Goal: Task Accomplishment & Management: Manage account settings

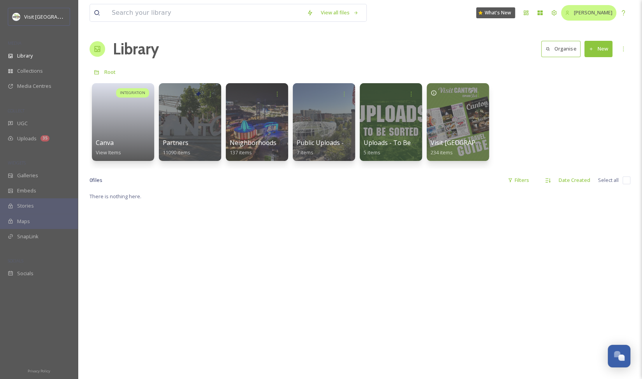
click at [592, 13] on span "[PERSON_NAME]" at bounding box center [593, 12] width 39 height 7
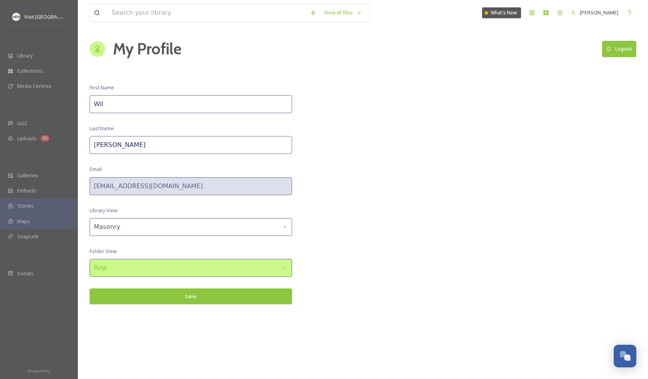
click at [225, 261] on div "Row" at bounding box center [191, 268] width 202 height 18
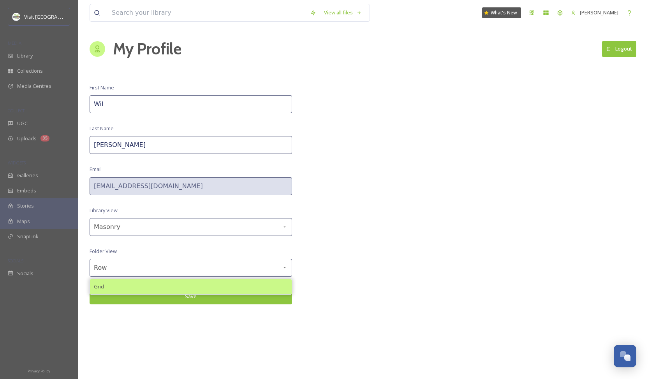
click at [180, 284] on div "Grid" at bounding box center [191, 286] width 202 height 15
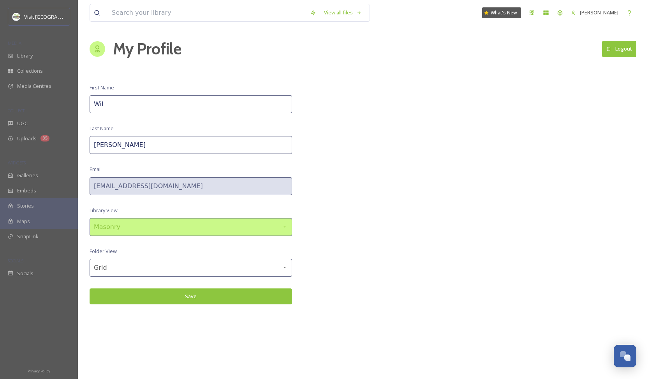
click at [255, 223] on div "Masonry" at bounding box center [191, 227] width 202 height 18
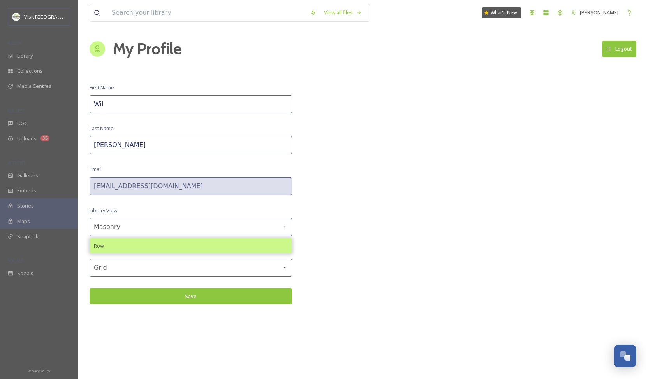
click at [222, 246] on div "Row" at bounding box center [191, 246] width 202 height 15
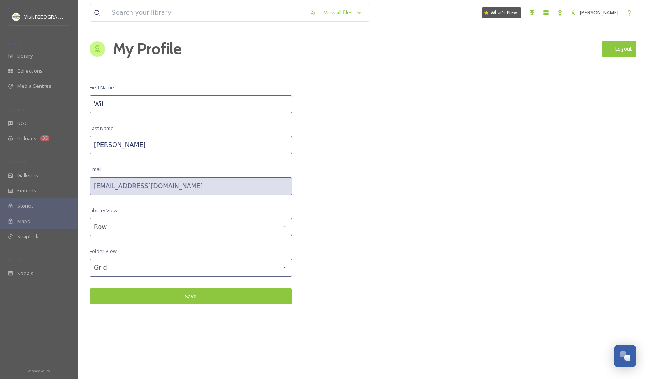
click at [188, 292] on button "Save" at bounding box center [191, 297] width 202 height 16
click at [206, 299] on button "Save" at bounding box center [191, 297] width 202 height 16
click at [32, 58] on span "Library" at bounding box center [25, 55] width 16 height 7
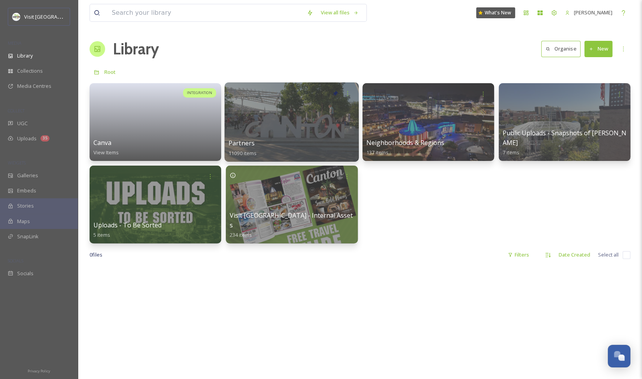
click at [280, 134] on div at bounding box center [292, 122] width 134 height 79
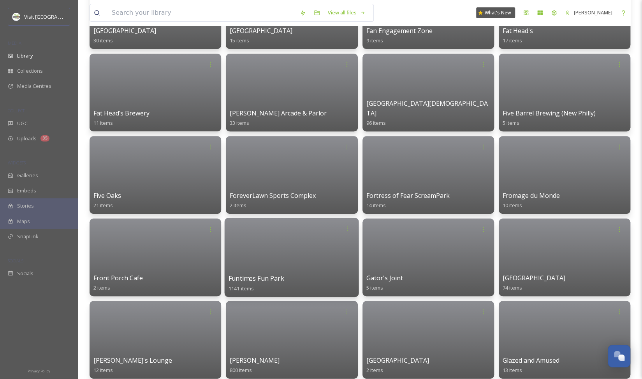
scroll to position [2093, 0]
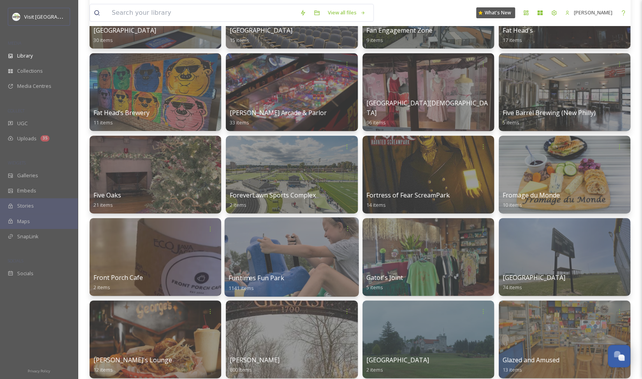
click at [284, 274] on div "Funtimes Fun Park 1141 items" at bounding box center [291, 283] width 126 height 19
click at [288, 243] on div at bounding box center [292, 257] width 134 height 79
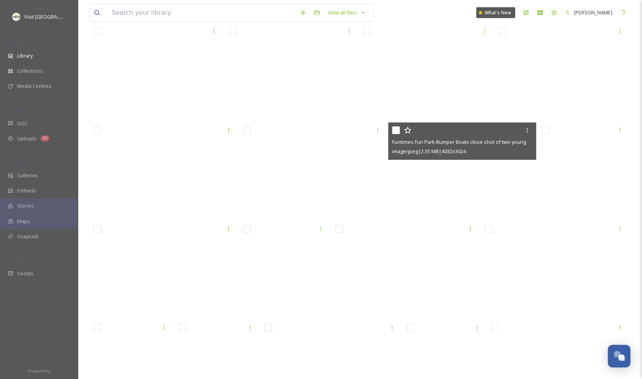
scroll to position [8762, 0]
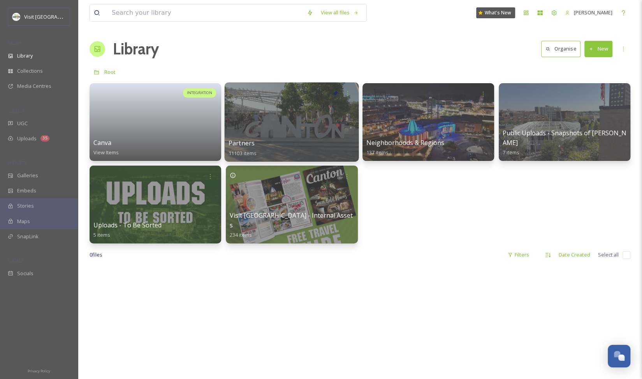
click at [293, 129] on div at bounding box center [292, 122] width 134 height 79
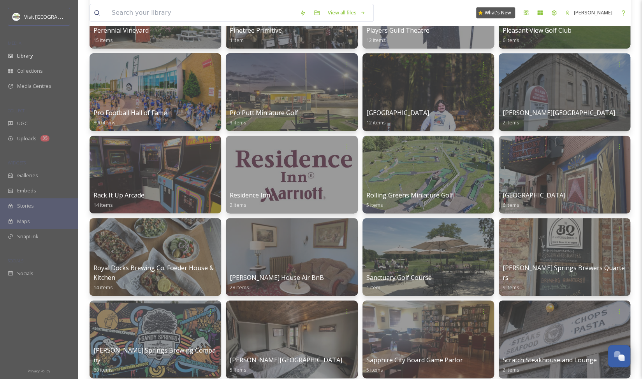
scroll to position [4052, 0]
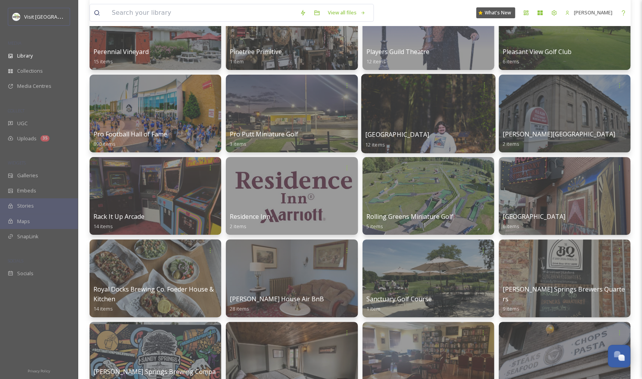
click at [446, 118] on div at bounding box center [428, 113] width 134 height 79
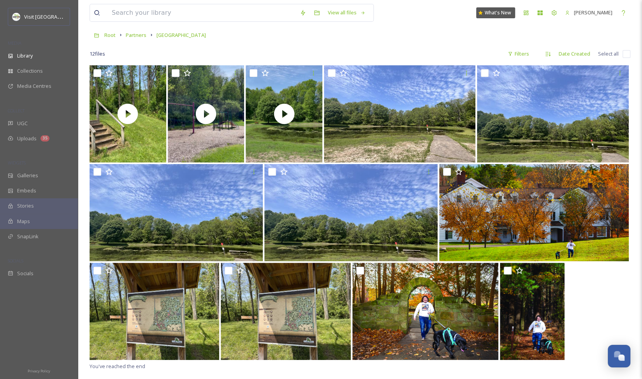
scroll to position [102, 0]
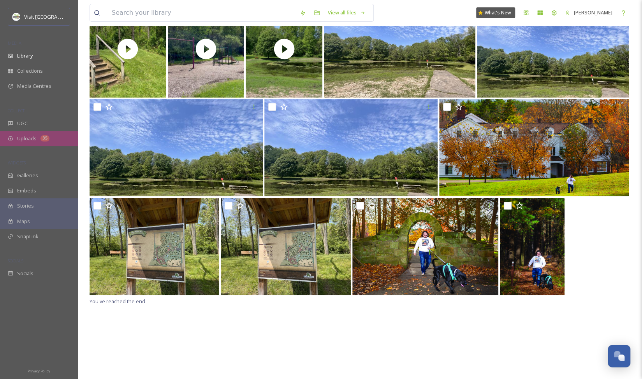
click at [12, 137] on icon at bounding box center [10, 138] width 5 height 5
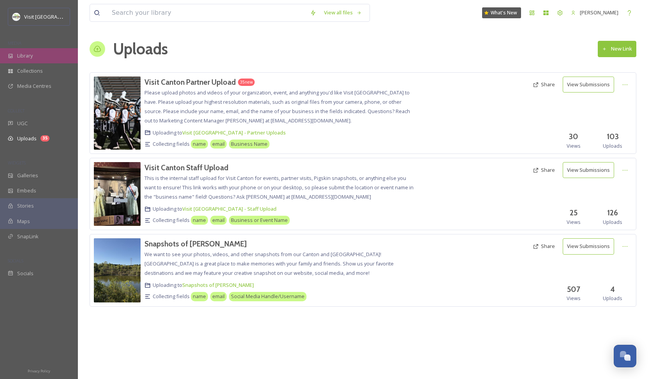
click at [33, 54] on span "Library" at bounding box center [25, 55] width 16 height 7
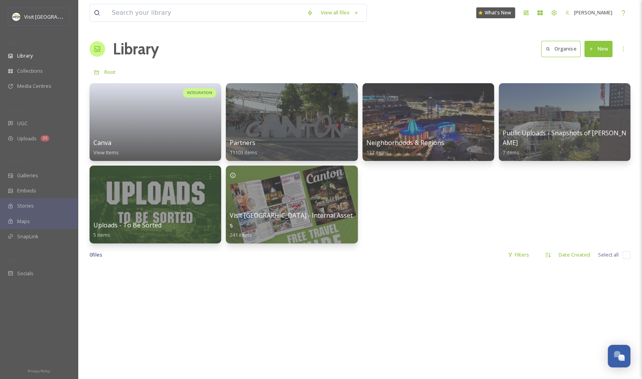
click at [425, 65] on div "Root" at bounding box center [360, 72] width 541 height 15
click at [23, 180] on div "Galleries" at bounding box center [39, 175] width 78 height 15
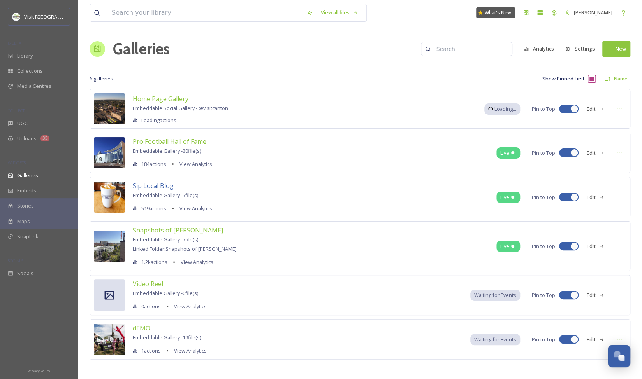
click at [167, 187] on span "Sip Local Blog" at bounding box center [153, 186] width 41 height 9
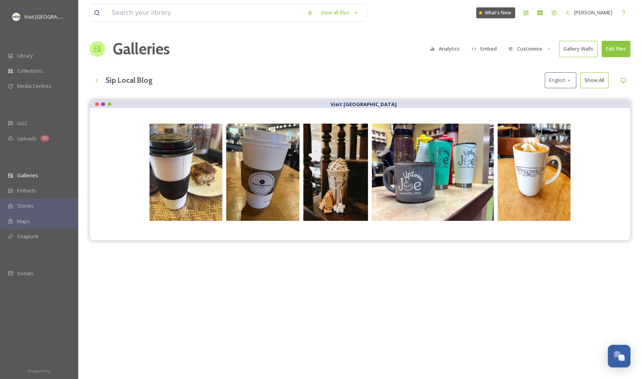
click at [545, 47] on button "Customise" at bounding box center [529, 48] width 51 height 15
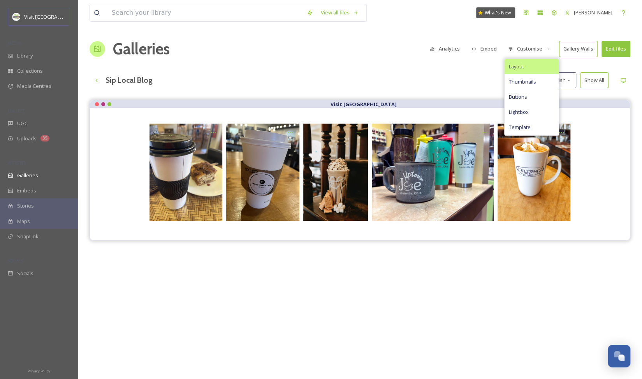
click at [526, 68] on div "Layout" at bounding box center [531, 66] width 54 height 15
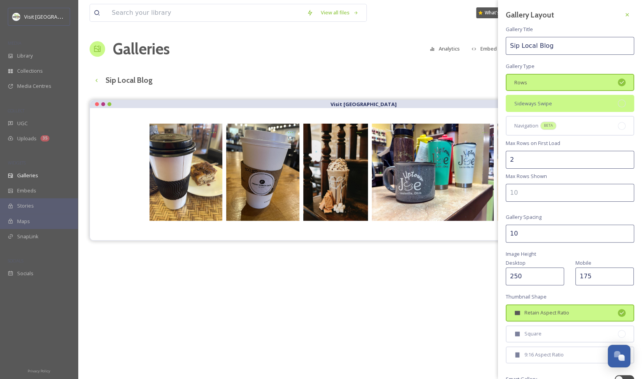
click at [618, 103] on div at bounding box center [622, 104] width 8 height 8
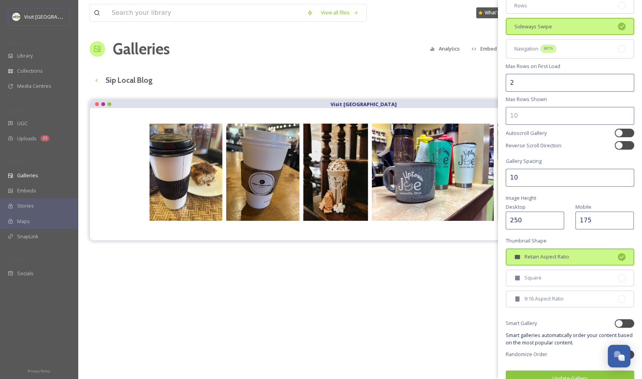
scroll to position [90, 0]
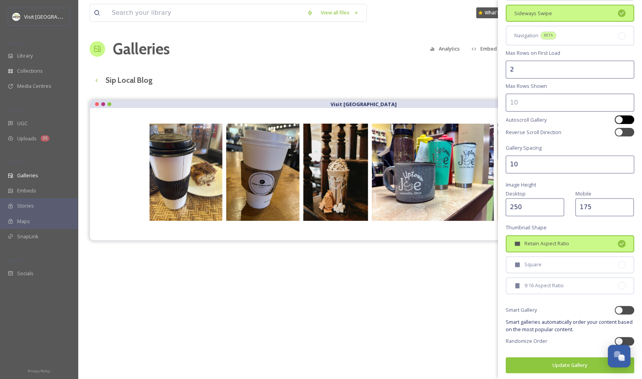
click at [615, 121] on div at bounding box center [619, 120] width 8 height 8
checkbox input "true"
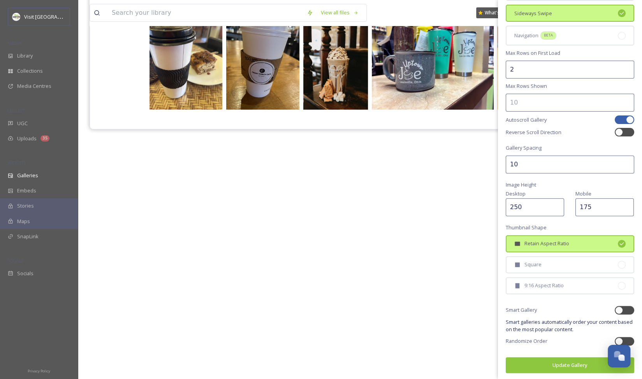
click at [548, 366] on button "Update Gallery" at bounding box center [570, 366] width 128 height 16
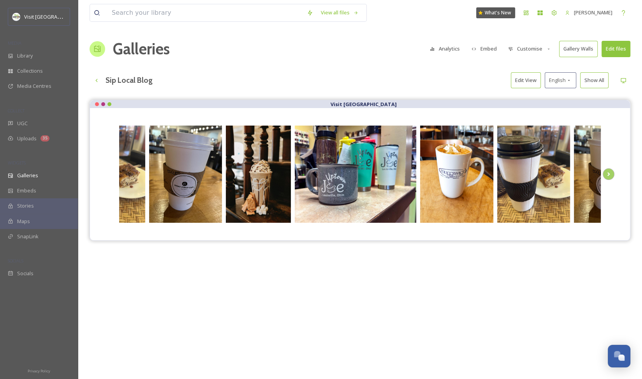
click at [529, 47] on button "Customise" at bounding box center [529, 48] width 51 height 15
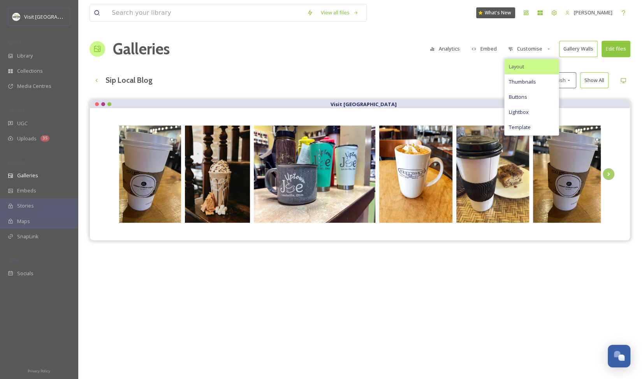
click at [526, 66] on div "Layout" at bounding box center [531, 66] width 54 height 15
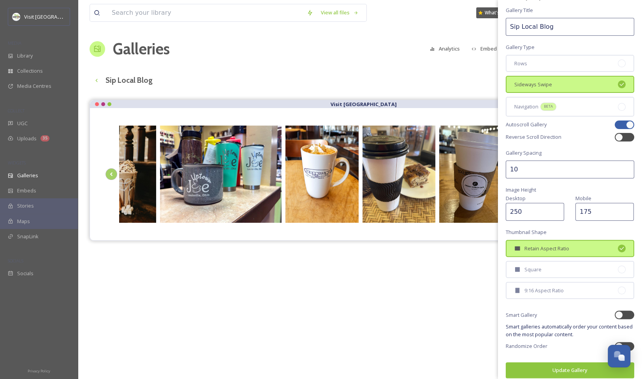
scroll to position [25, 0]
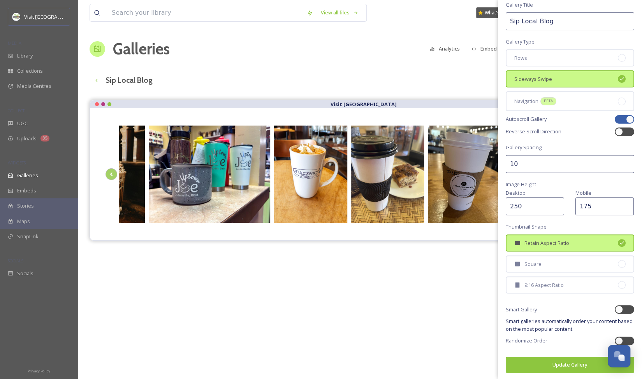
click at [572, 236] on div "Retain Aspect Ratio" at bounding box center [570, 243] width 128 height 17
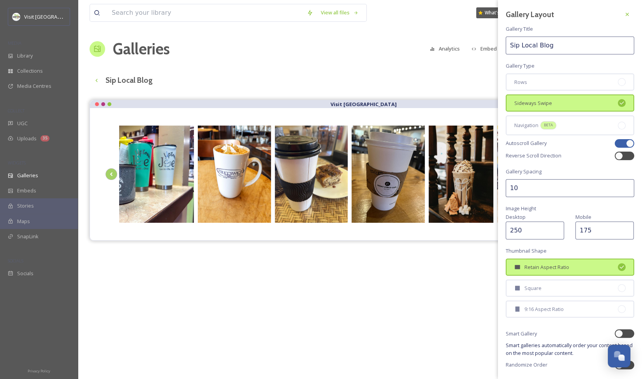
scroll to position [1, 0]
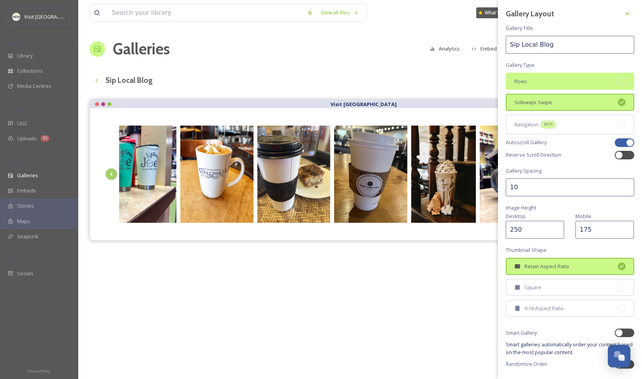
click at [566, 83] on div "Rows" at bounding box center [570, 81] width 128 height 17
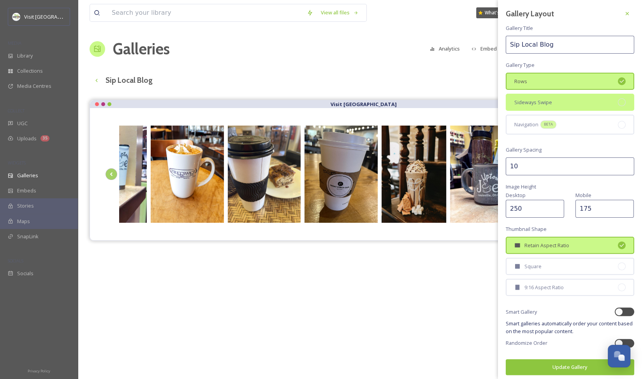
click at [567, 100] on div "Sideways Swipe" at bounding box center [570, 102] width 128 height 17
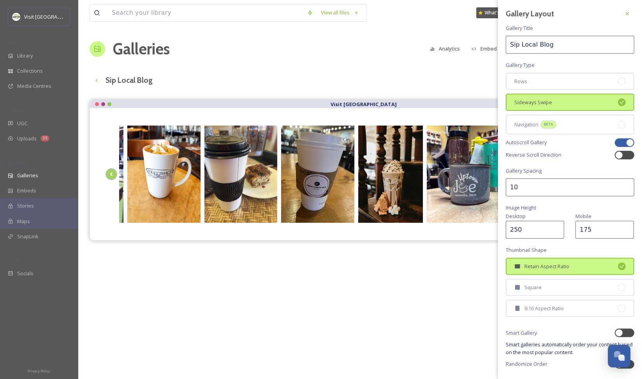
scroll to position [25, 0]
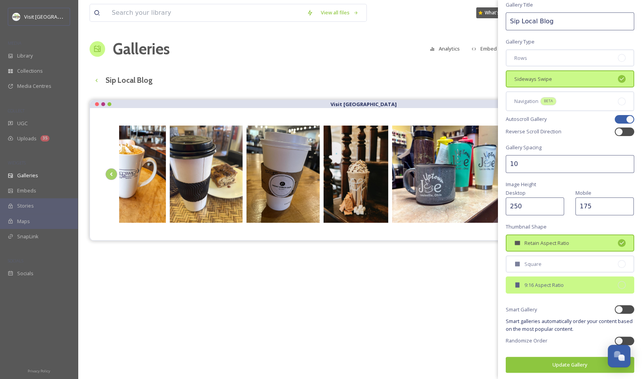
click at [554, 278] on div "9:16 Aspect Ratio" at bounding box center [570, 285] width 128 height 17
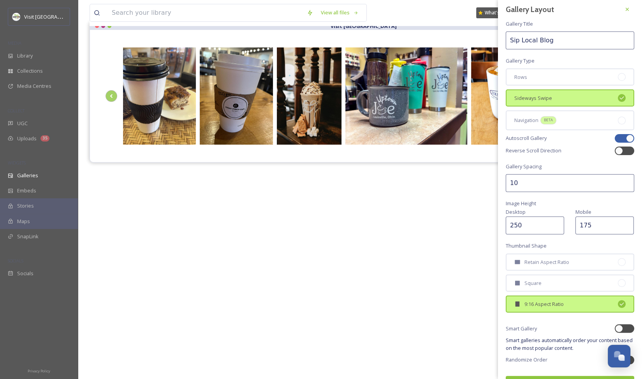
scroll to position [0, 0]
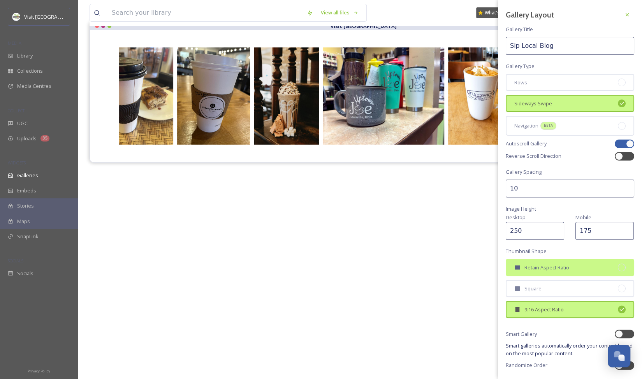
click at [555, 272] on div "Retain Aspect Ratio" at bounding box center [570, 267] width 128 height 17
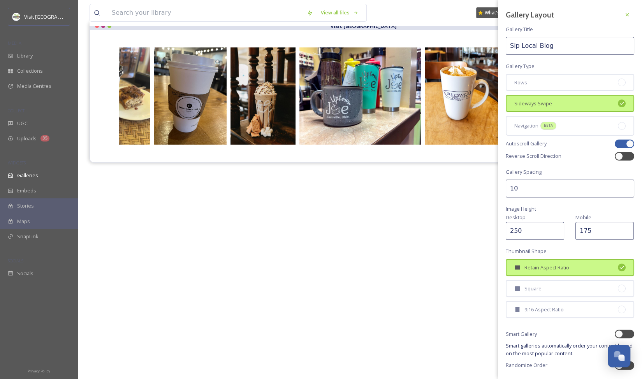
click at [552, 190] on input "10" at bounding box center [570, 189] width 128 height 18
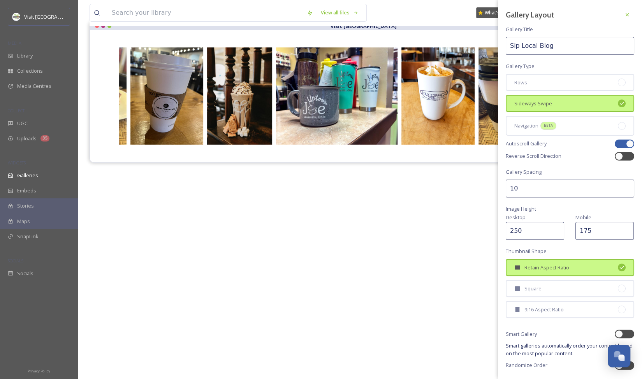
click at [543, 228] on input "250" at bounding box center [535, 231] width 58 height 18
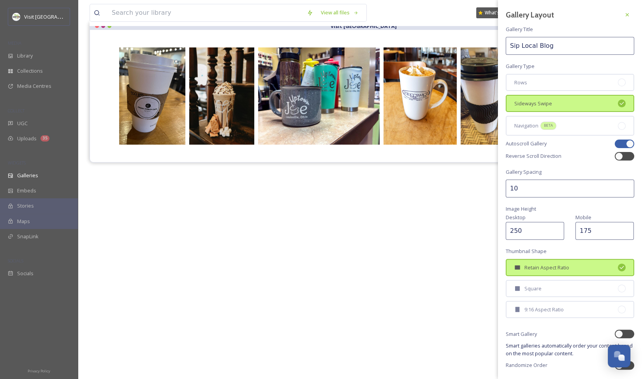
click at [583, 229] on input "175" at bounding box center [604, 231] width 58 height 18
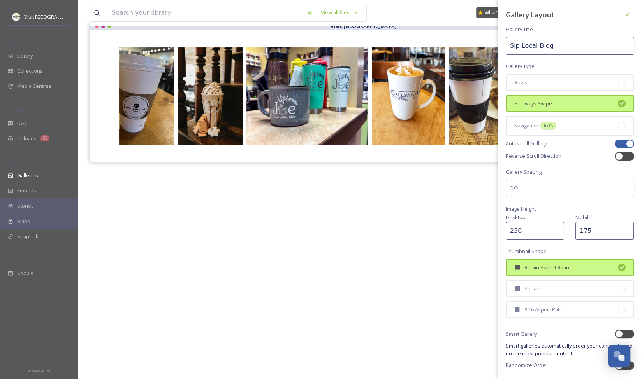
click at [583, 242] on div "Gallery Layout Gallery Title Sip Local Blog Gallery Type Rows Sideways Swipe Na…" at bounding box center [570, 203] width 144 height 406
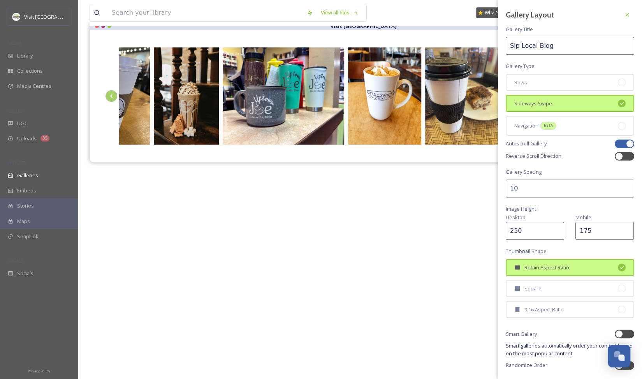
scroll to position [7, 0]
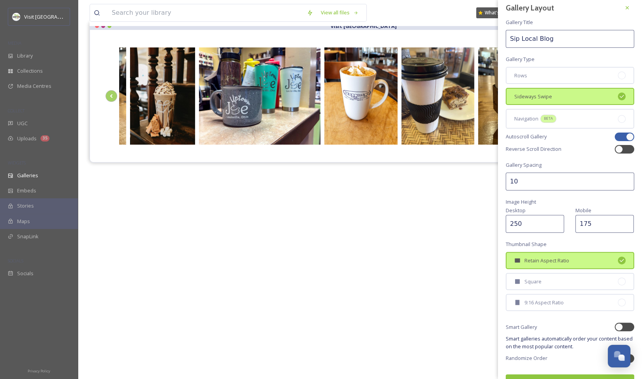
click at [531, 222] on input "250" at bounding box center [535, 224] width 58 height 18
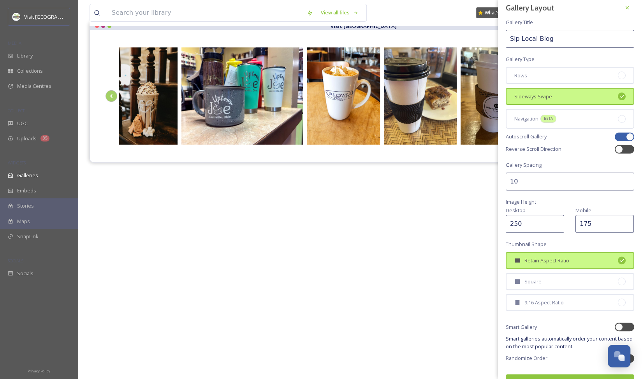
drag, startPoint x: 531, startPoint y: 222, endPoint x: 490, endPoint y: 220, distance: 41.3
click at [490, 220] on div "View all files What's New Wil Brienza Galleries Analytics Embed Customise Galle…" at bounding box center [360, 167] width 564 height 491
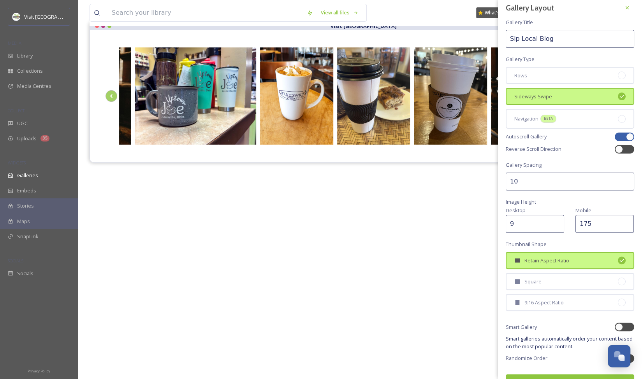
type input "9"
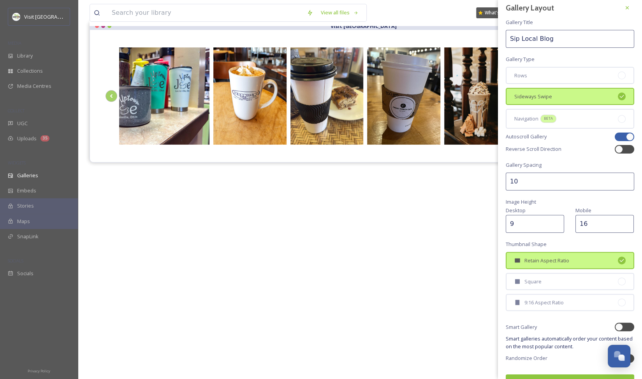
type input "16"
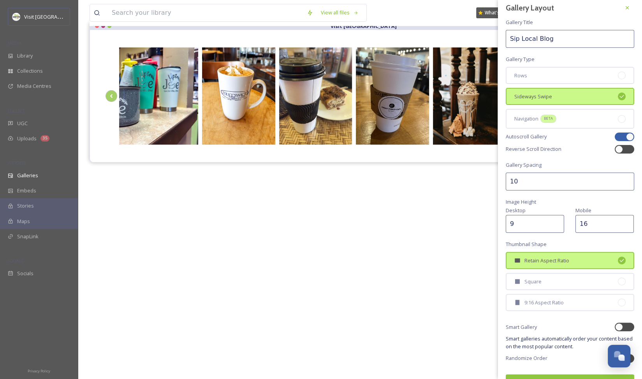
drag, startPoint x: 526, startPoint y: 225, endPoint x: 479, endPoint y: 225, distance: 47.5
click at [479, 225] on div "View all files What's New Wil Brienza Galleries Analytics Embed Customise Galle…" at bounding box center [360, 167] width 564 height 491
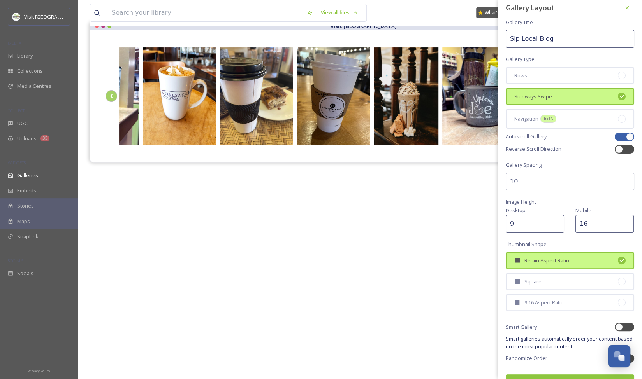
click at [542, 227] on input "9" at bounding box center [535, 224] width 58 height 18
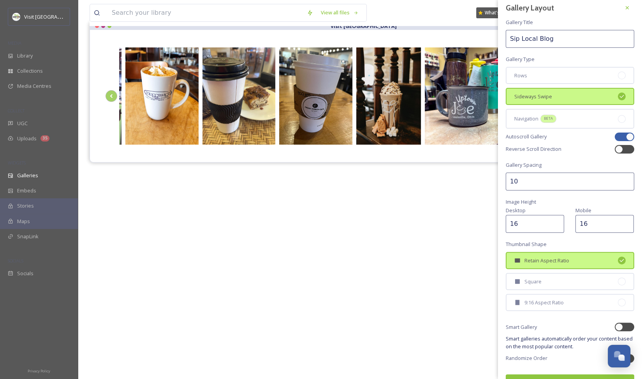
scroll to position [0, 0]
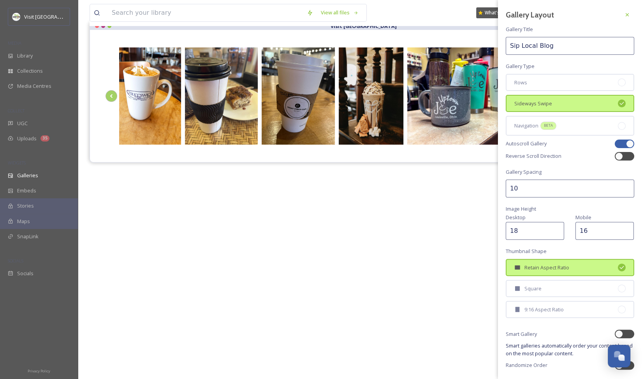
drag, startPoint x: 542, startPoint y: 227, endPoint x: 506, endPoint y: 224, distance: 35.5
click at [506, 224] on input "18" at bounding box center [535, 231] width 58 height 18
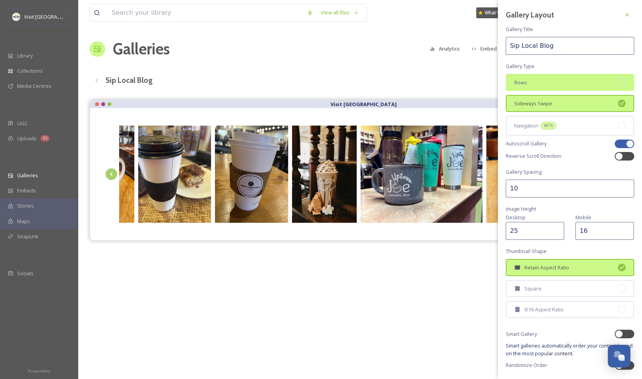
type input "25"
click at [585, 85] on div "Rows" at bounding box center [570, 82] width 128 height 17
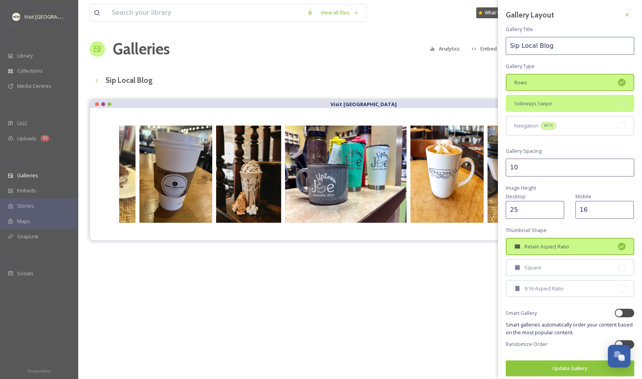
click at [569, 109] on div "Sideways Swipe" at bounding box center [570, 103] width 128 height 17
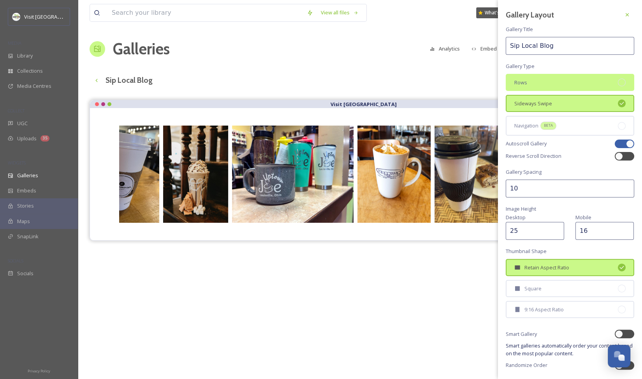
click at [558, 79] on div "Rows" at bounding box center [570, 82] width 128 height 17
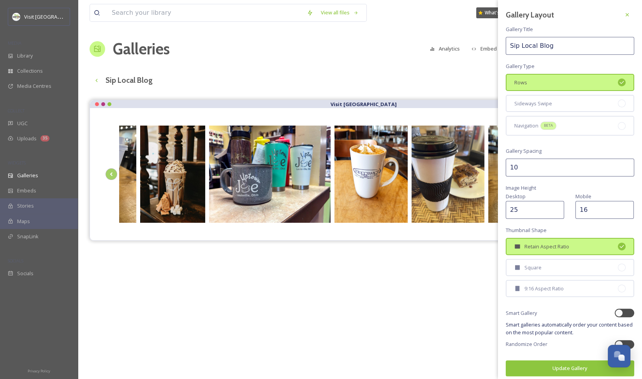
scroll to position [4, 0]
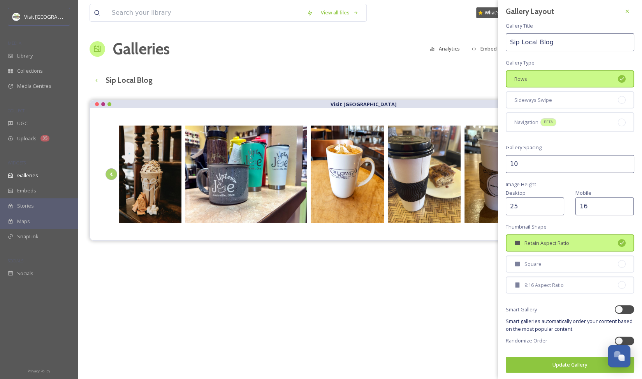
click at [566, 358] on button "Update Gallery" at bounding box center [570, 365] width 128 height 16
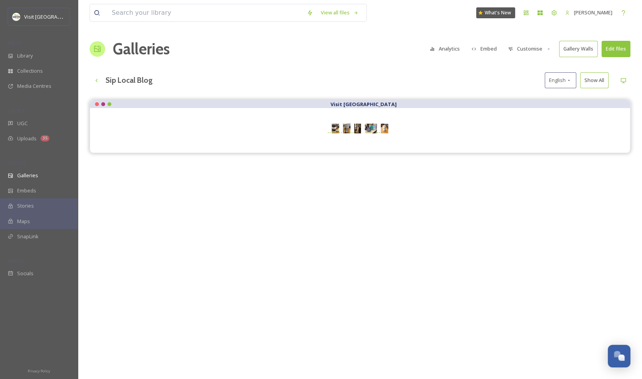
click at [415, 124] on div at bounding box center [359, 129] width 509 height 10
click at [525, 47] on button "Customise" at bounding box center [529, 48] width 51 height 15
click at [521, 61] on div "Layout" at bounding box center [531, 66] width 54 height 15
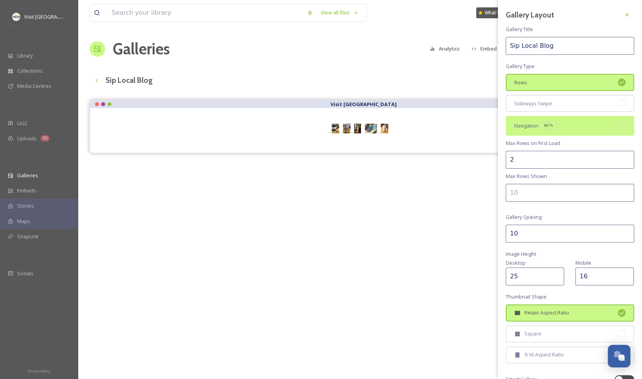
scroll to position [69, 0]
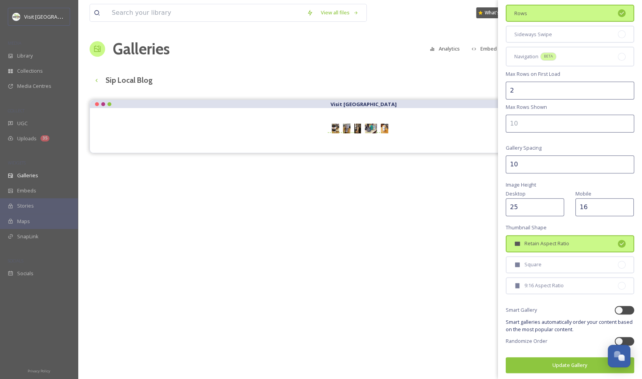
click at [552, 311] on div "Smart Gallery" at bounding box center [570, 310] width 128 height 9
click at [615, 313] on div at bounding box center [624, 310] width 19 height 9
checkbox input "true"
click at [580, 311] on div "Smart Gallery" at bounding box center [570, 310] width 128 height 9
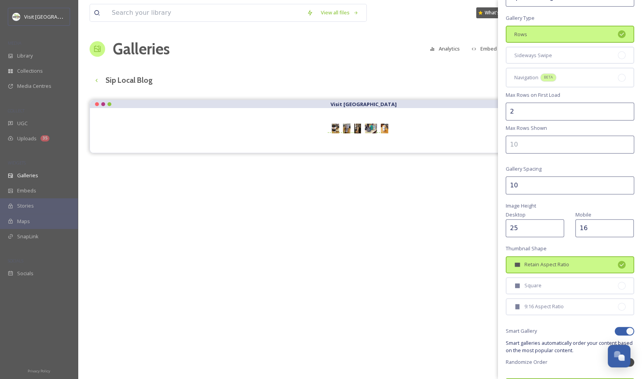
scroll to position [49, 0]
click at [614, 324] on div "Gallery Layout Gallery Title Sip Local Blog Gallery Type Rows Sideways Swipe Na…" at bounding box center [570, 176] width 144 height 451
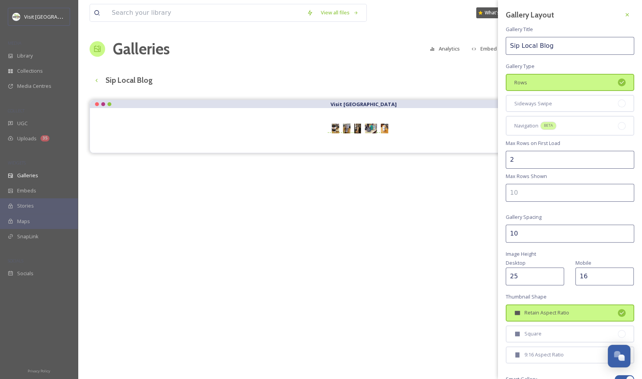
click at [535, 233] on input "10" at bounding box center [570, 234] width 128 height 18
click at [525, 271] on input "25" at bounding box center [535, 277] width 58 height 18
drag, startPoint x: 525, startPoint y: 272, endPoint x: 500, endPoint y: 271, distance: 24.5
click at [500, 271] on div "Gallery Layout Gallery Title Sip Local Blog Gallery Type Rows Sideways Swipe Na…" at bounding box center [570, 225] width 144 height 451
type input "1000"
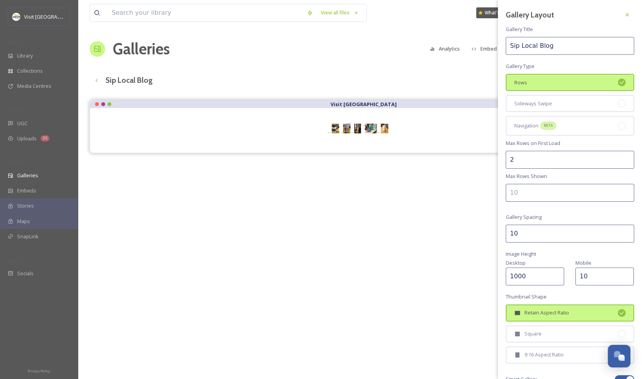
type input "1"
type input "500"
click at [522, 96] on div "Sideways Swipe" at bounding box center [570, 103] width 128 height 17
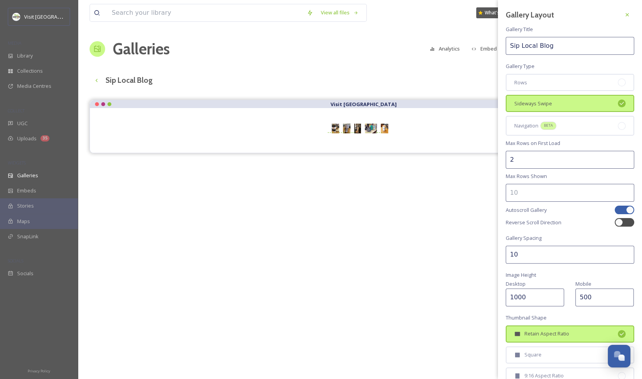
scroll to position [90, 0]
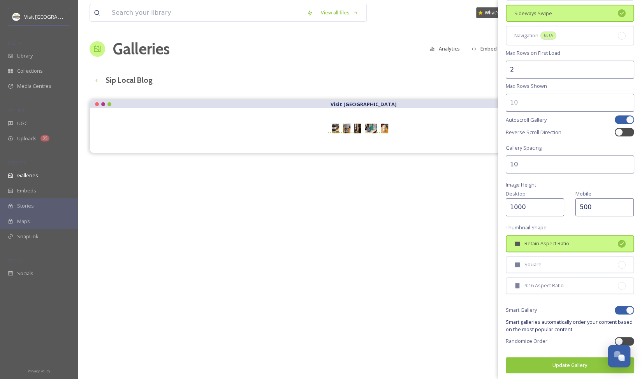
click at [551, 366] on div "Gallery Layout Gallery Title Sip Local Blog Gallery Type Rows Sideways Swipe Na…" at bounding box center [570, 146] width 144 height 472
click at [554, 360] on button "Update Gallery" at bounding box center [570, 366] width 128 height 16
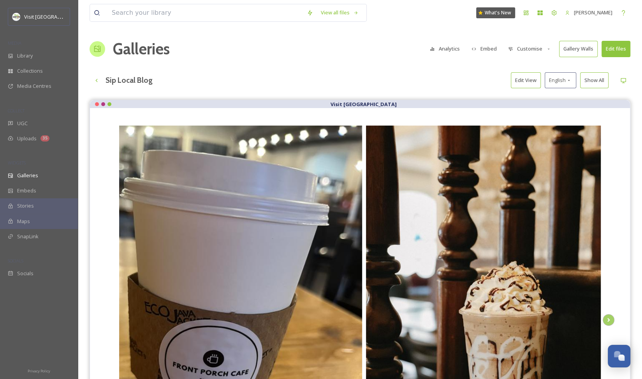
click at [539, 53] on button "Customise" at bounding box center [529, 48] width 51 height 15
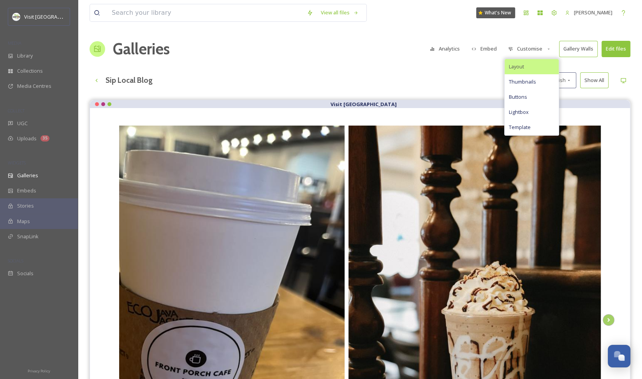
click at [533, 68] on div "Layout" at bounding box center [531, 66] width 54 height 15
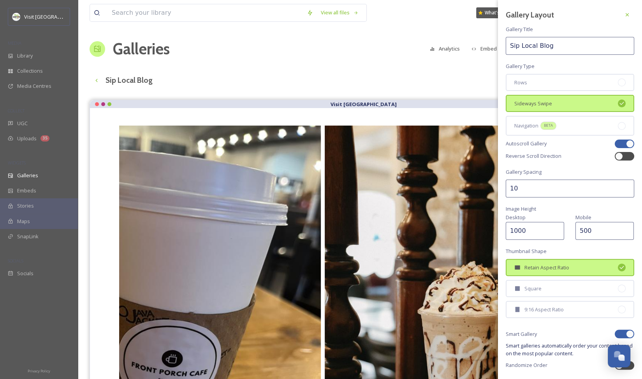
drag, startPoint x: 532, startPoint y: 235, endPoint x: 484, endPoint y: 232, distance: 48.0
click at [484, 232] on div "View all files What's New Wil Brienza Galleries Analytics Embed Customise Galle…" at bounding box center [360, 272] width 564 height 545
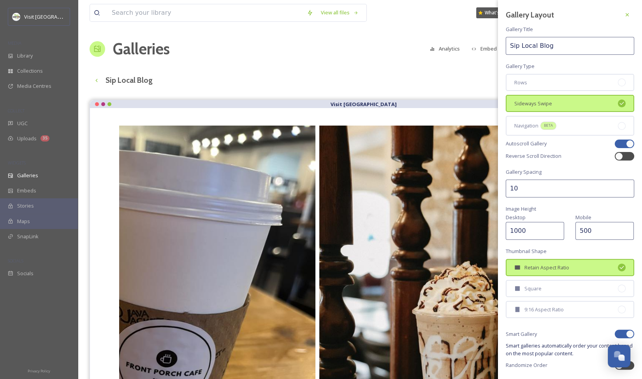
click at [520, 219] on span "Desktop" at bounding box center [516, 217] width 20 height 7
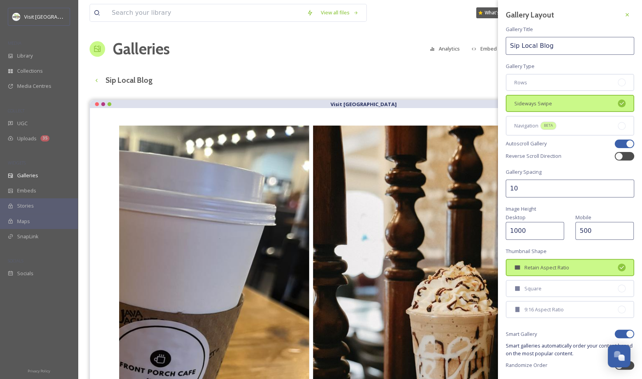
click at [519, 230] on input "1000" at bounding box center [535, 231] width 58 height 18
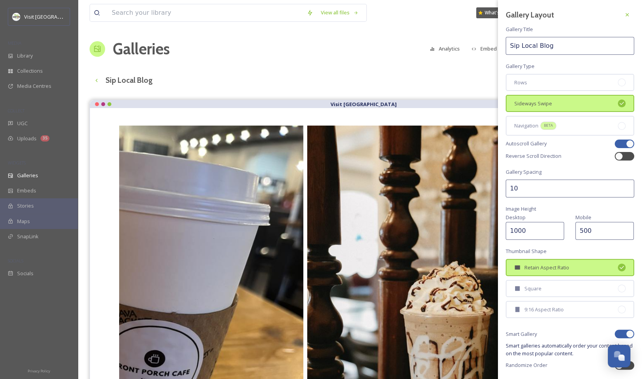
click at [519, 230] on input "1000" at bounding box center [535, 231] width 58 height 18
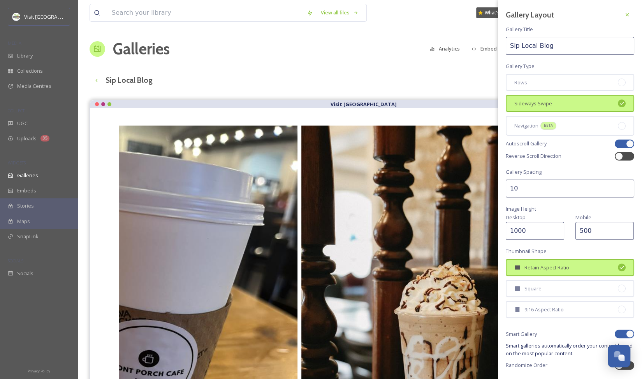
click at [519, 230] on input "1000" at bounding box center [535, 231] width 58 height 18
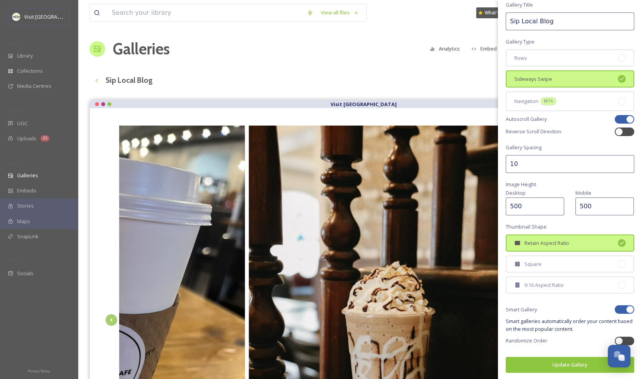
type input "500"
click at [555, 366] on button "Update Gallery" at bounding box center [570, 365] width 128 height 16
